Goal: Communication & Community: Answer question/provide support

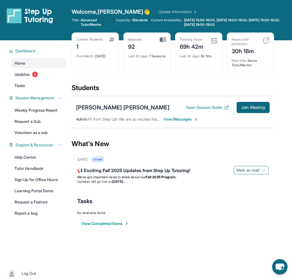
scroll to position [0, 0]
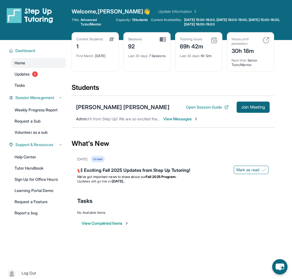
click at [183, 118] on span "View Messages" at bounding box center [180, 119] width 35 height 6
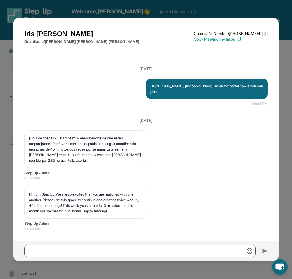
scroll to position [6191, 0]
click at [270, 25] on img at bounding box center [270, 26] width 4 height 4
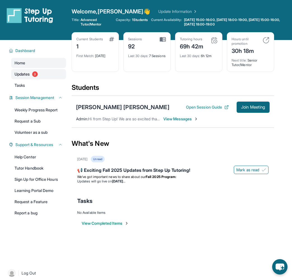
click at [26, 74] on span "Updates" at bounding box center [22, 74] width 15 height 6
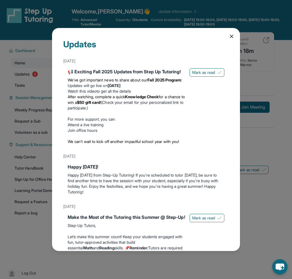
click at [231, 35] on icon at bounding box center [231, 36] width 3 height 3
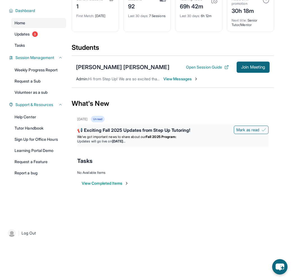
scroll to position [0, 0]
